Goal: Task Accomplishment & Management: Manage account settings

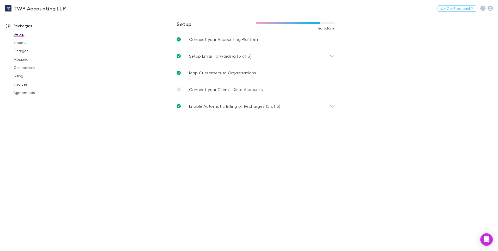
click at [23, 84] on link "Invoices" at bounding box center [39, 84] width 62 height 8
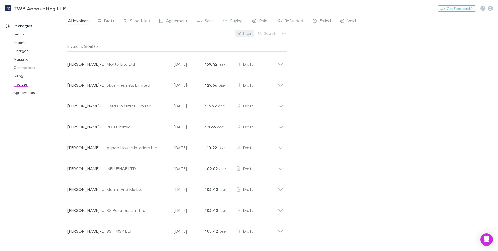
click at [240, 34] on icon "button" at bounding box center [239, 33] width 4 height 3
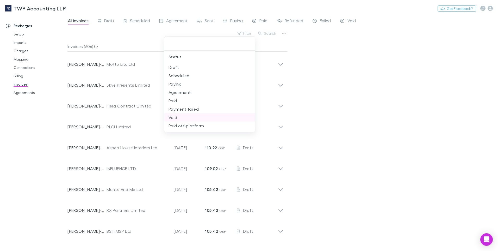
click at [176, 117] on li "Void" at bounding box center [209, 117] width 91 height 8
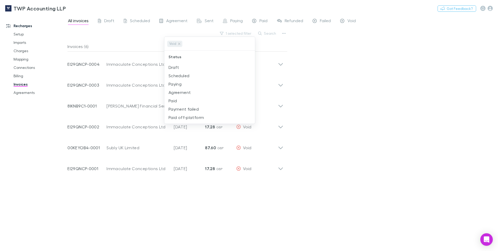
click at [383, 117] on div at bounding box center [249, 125] width 498 height 251
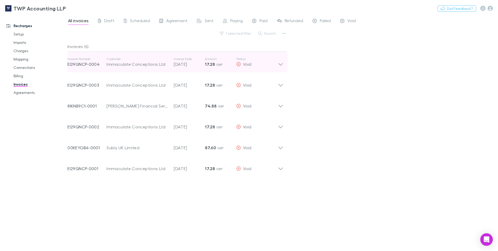
click at [153, 64] on div "Immaculate Conceptions Ltd" at bounding box center [138, 64] width 62 height 6
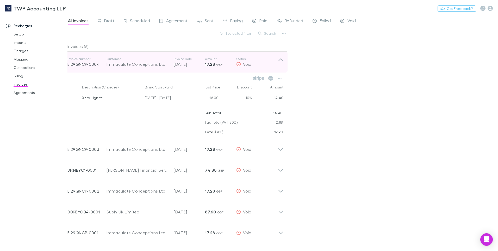
click at [153, 64] on div "Immaculate Conceptions Ltd" at bounding box center [138, 64] width 62 height 6
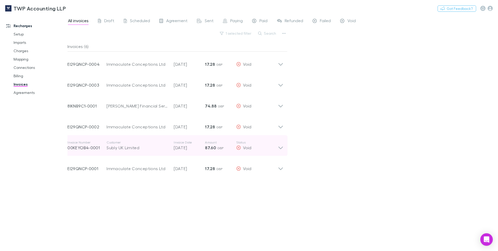
click at [278, 147] on icon at bounding box center [280, 145] width 5 height 10
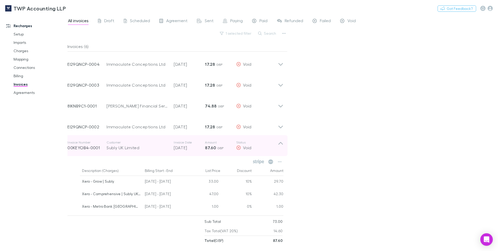
click at [278, 147] on icon at bounding box center [280, 145] width 5 height 10
